Goal: Book appointment/travel/reservation

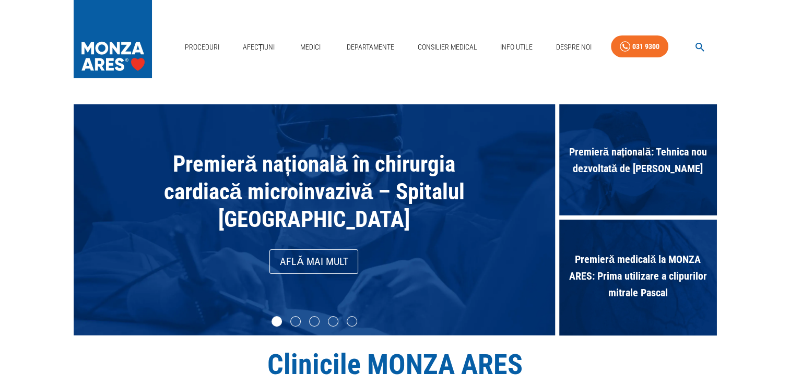
click at [695, 45] on icon "button" at bounding box center [699, 47] width 9 height 9
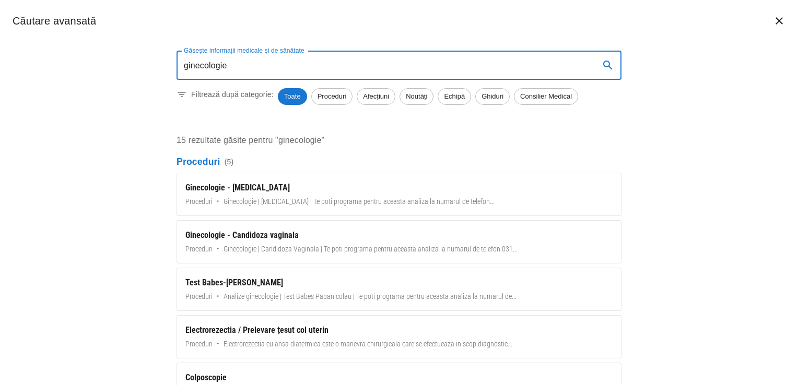
type input "ginecologie"
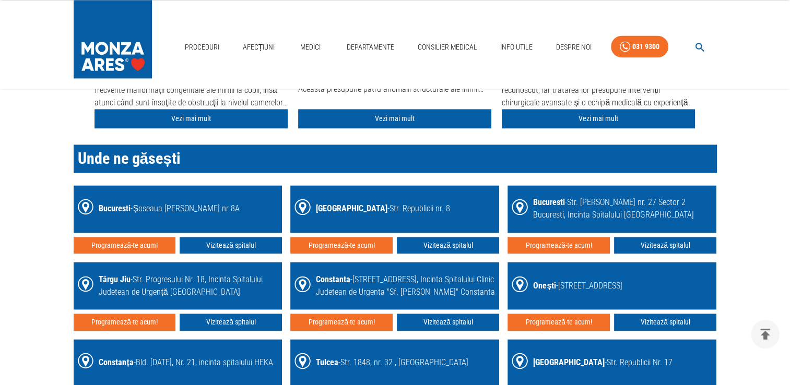
scroll to position [1462, 0]
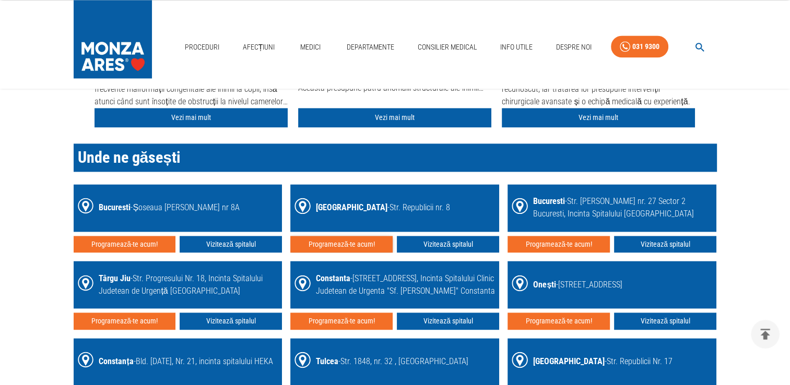
click at [350, 243] on button "Programează-te acum!" at bounding box center [341, 244] width 102 height 17
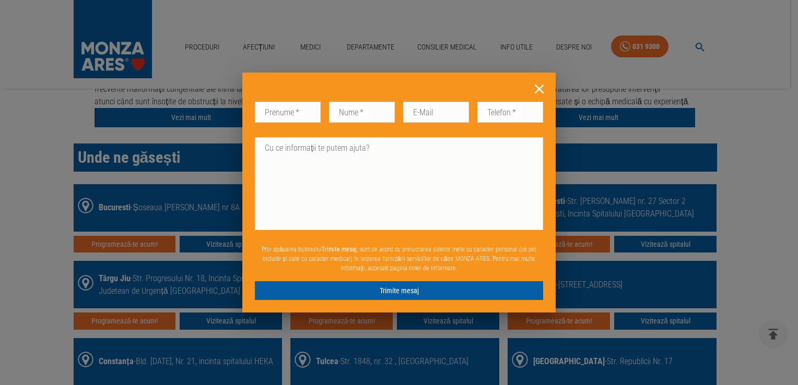
click at [538, 88] on icon at bounding box center [539, 89] width 9 height 9
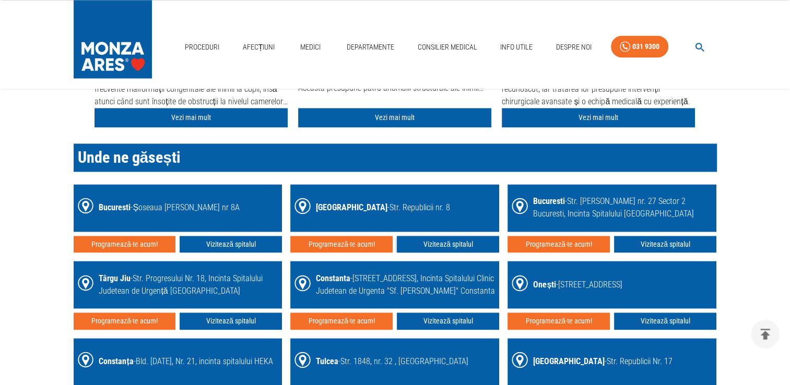
click at [444, 239] on link "Vizitează spitalul" at bounding box center [448, 244] width 102 height 17
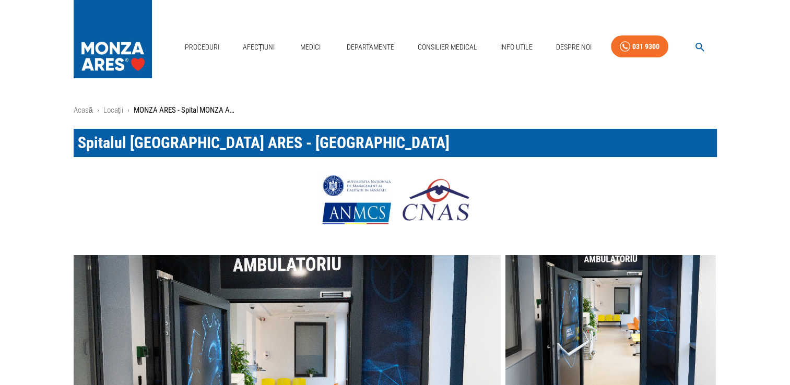
click at [702, 45] on icon "button" at bounding box center [700, 47] width 12 height 12
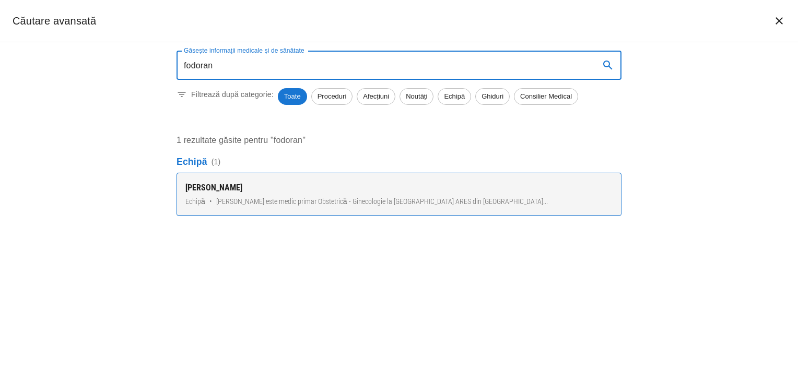
type input "fodoran"
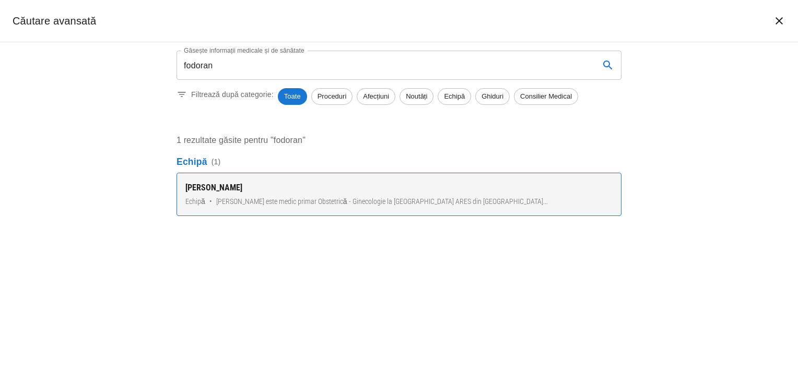
click at [437, 203] on span "Dr. Nicoleta Fodoran este medic primar Obstetrică - Ginecologie la Spitalul MON…" at bounding box center [382, 201] width 332 height 11
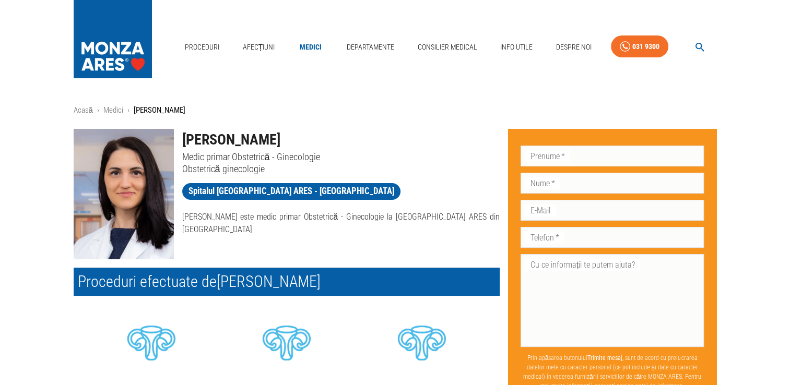
drag, startPoint x: 305, startPoint y: 139, endPoint x: 184, endPoint y: 135, distance: 121.2
click at [184, 135] on h1 "Dr. Nicoleta Fodoran" at bounding box center [340, 140] width 317 height 22
copy h1 "Dr. Nicoleta Fodoran"
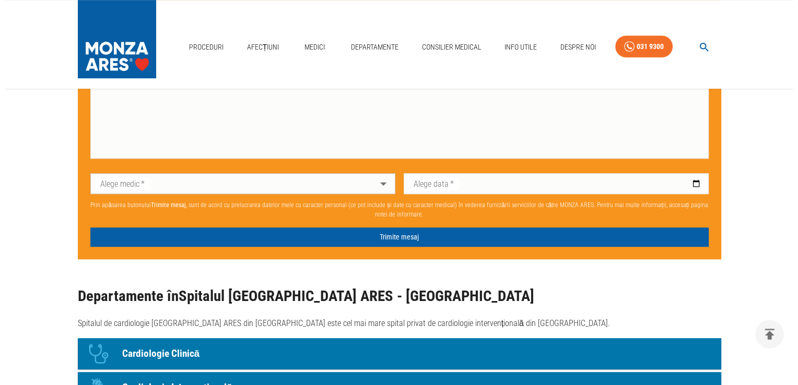
scroll to position [470, 0]
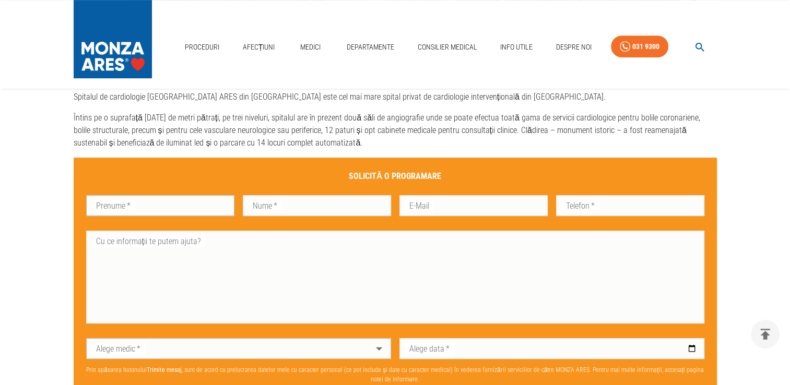
click at [172, 208] on input "Prenume   *" at bounding box center [160, 205] width 148 height 21
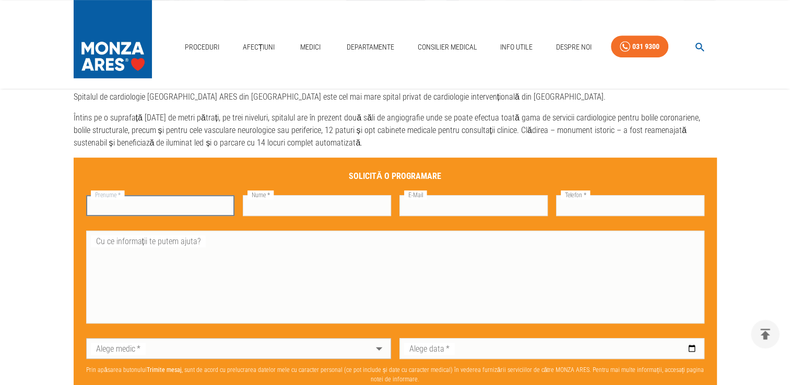
type input "Alice"
type input "Mihalcea"
type input "alicemihalcea@yahoo.com"
type input "0743408397"
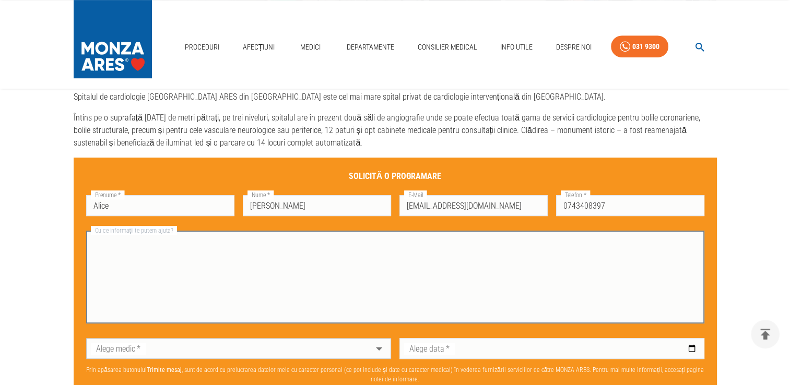
click at [127, 242] on textarea "Cu ce informații te putem ajuta?" at bounding box center [395, 277] width 604 height 84
type textarea "Buna ziua. As dori o programare pt un test Papanicolau."
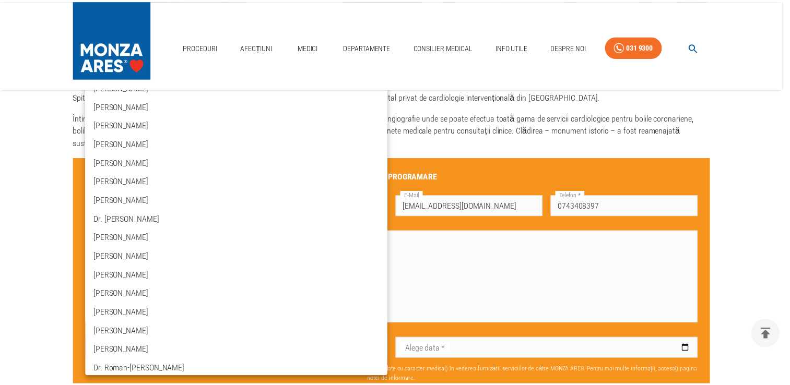
scroll to position [800, 0]
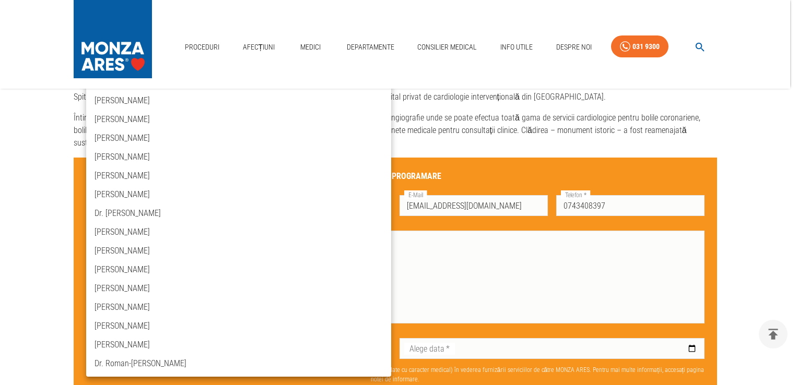
click at [136, 327] on li "Dr. Nicoleta Fodoran" at bounding box center [238, 326] width 305 height 19
type input "dr-nicoleta-fodoran"
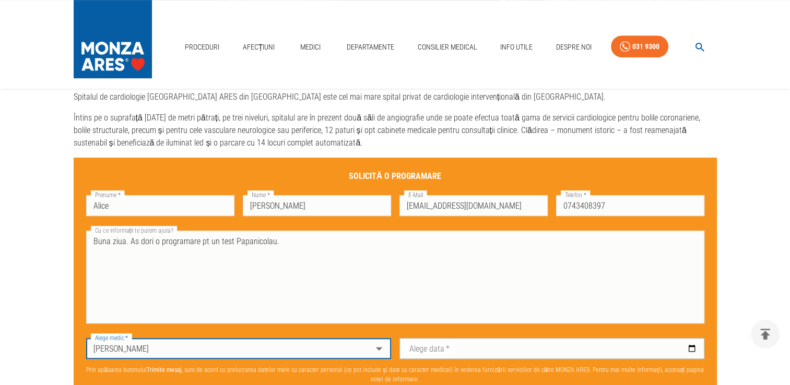
click at [511, 350] on input "Alege data   *" at bounding box center [551, 348] width 305 height 21
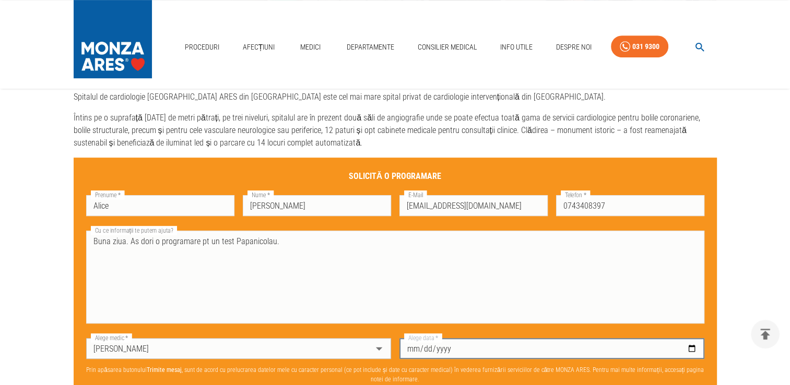
click at [693, 348] on input "Alege data   *" at bounding box center [551, 348] width 305 height 21
type input "2025-10-07"
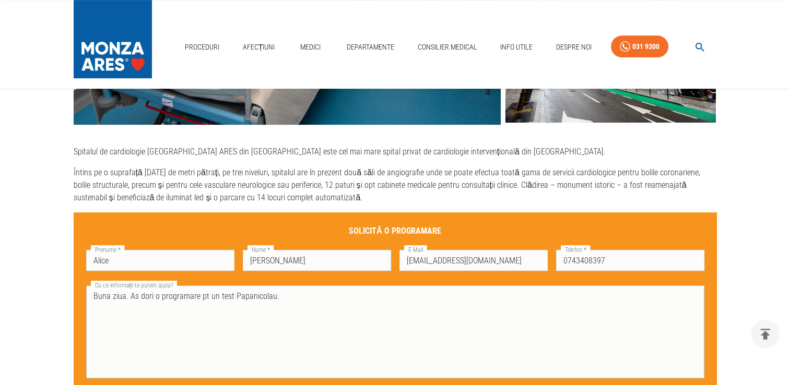
scroll to position [470, 0]
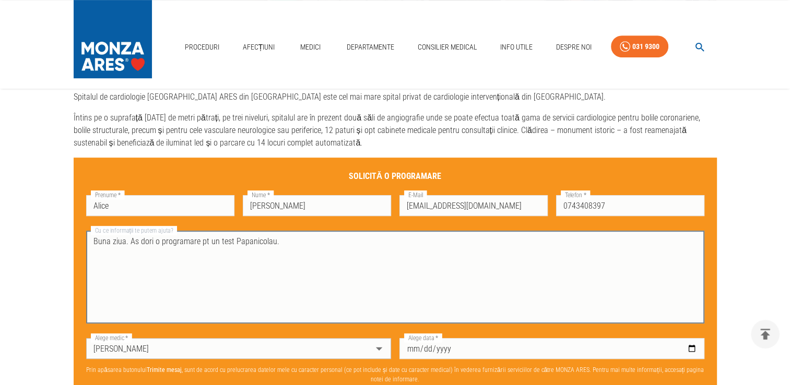
click at [289, 244] on textarea "Buna ziua. As dori o programare pt un test Papanicolau." at bounding box center [395, 277] width 604 height 84
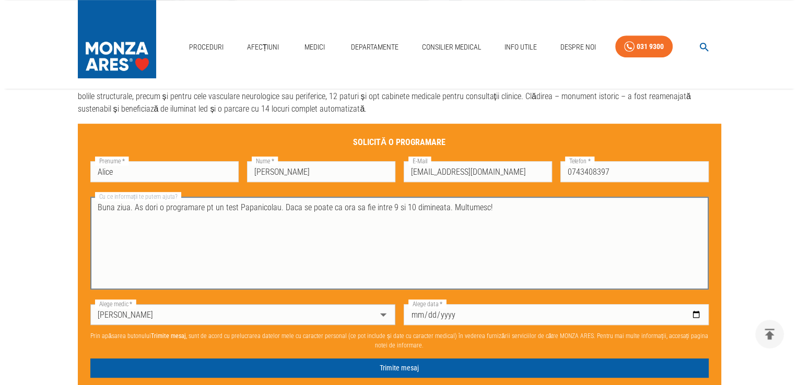
scroll to position [522, 0]
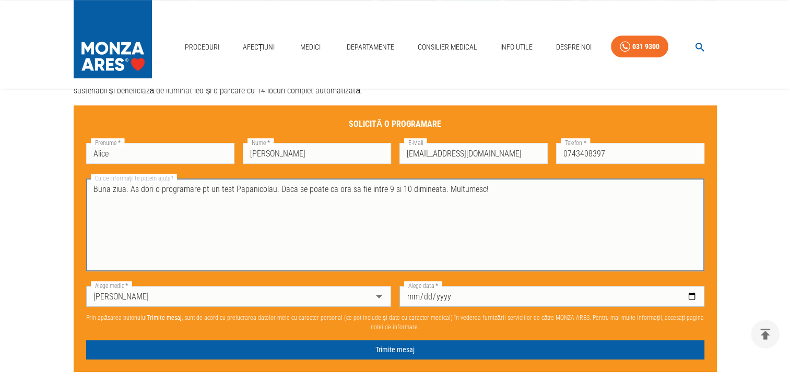
type textarea "Buna ziua. As dori o programare pt un test Papanicolau. Daca se poate ca ora sa…"
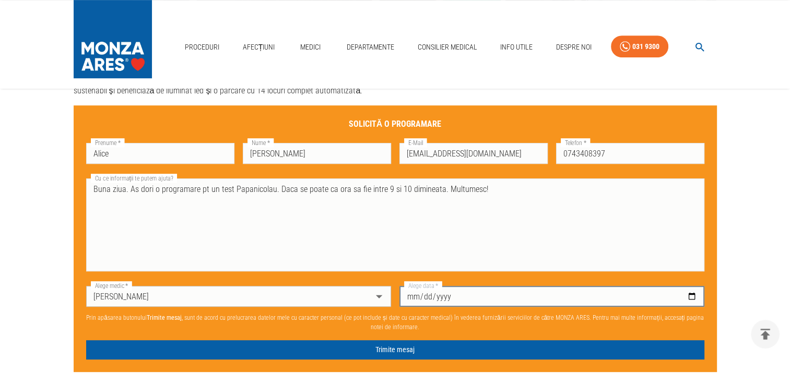
click at [462, 296] on input "2025-10-07" at bounding box center [551, 296] width 305 height 21
click at [420, 297] on input "2025-10-07" at bounding box center [551, 296] width 305 height 21
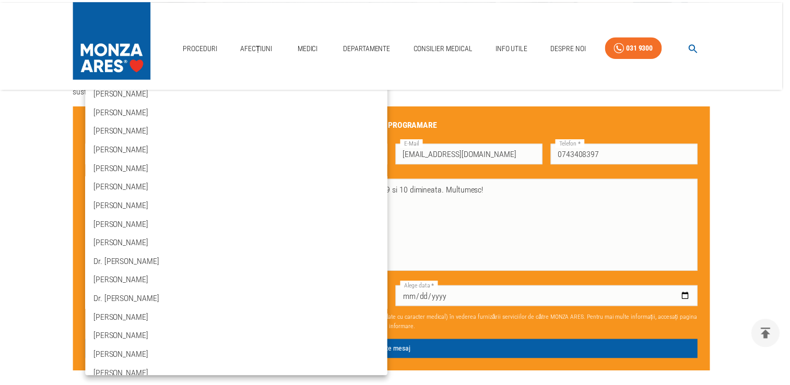
scroll to position [800, 0]
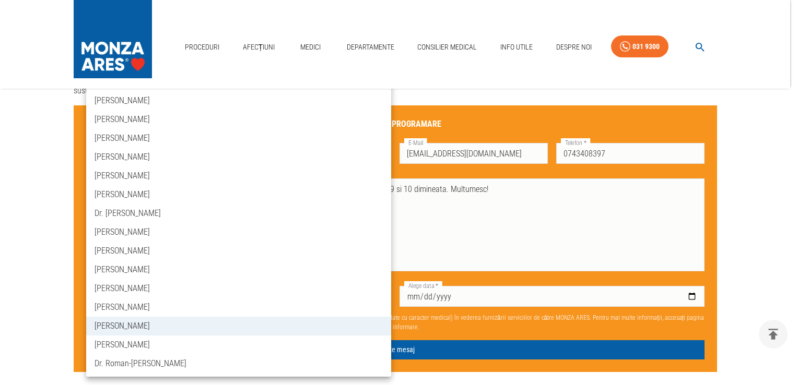
click at [535, 229] on div at bounding box center [399, 192] width 798 height 385
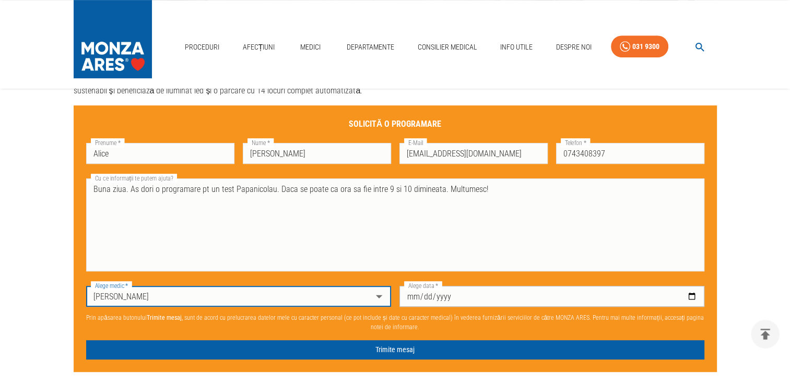
click at [693, 296] on input "2025-10-07" at bounding box center [551, 296] width 305 height 21
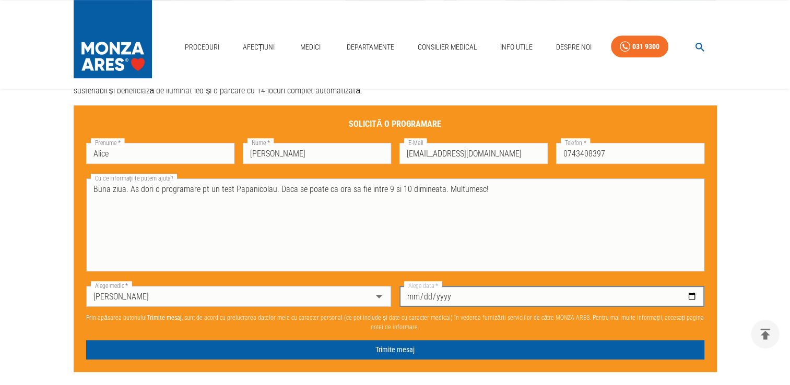
type input "2025-10-06"
click at [691, 297] on input "2025-10-06" at bounding box center [551, 296] width 305 height 21
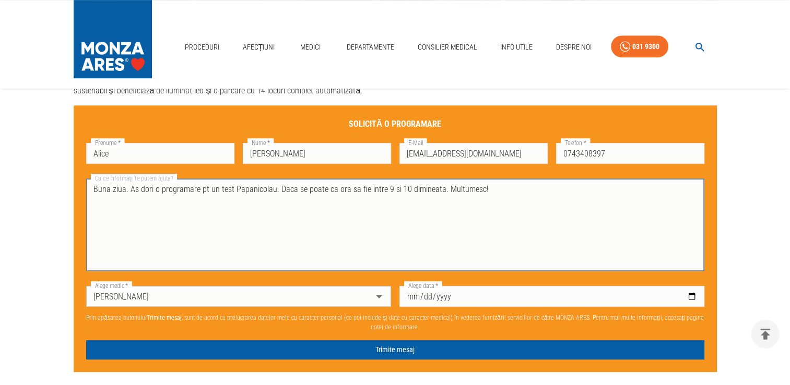
click at [306, 219] on textarea "Buna ziua. As dori o programare pt un test Papanicolau. Daca se poate ca ora sa…" at bounding box center [395, 225] width 604 height 84
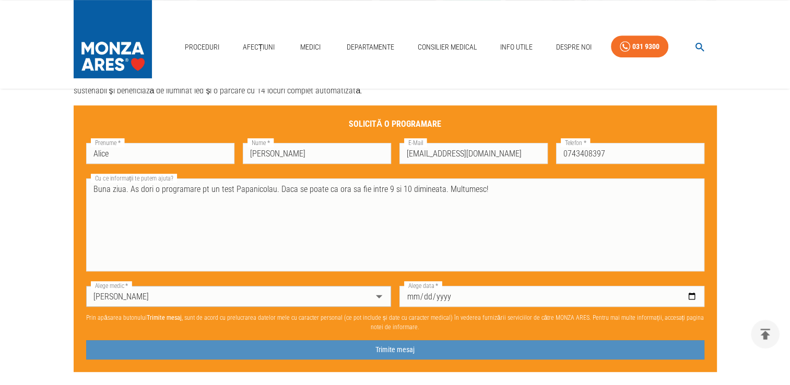
click at [392, 345] on button "Trimite mesaj" at bounding box center [395, 349] width 618 height 19
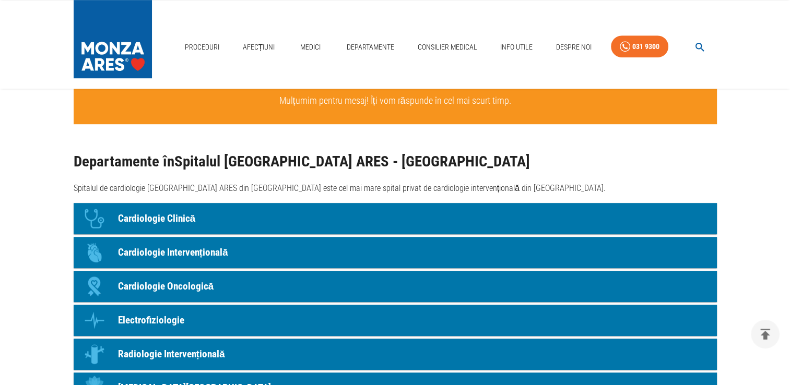
scroll to position [574, 0]
